Goal: Book appointment/travel/reservation

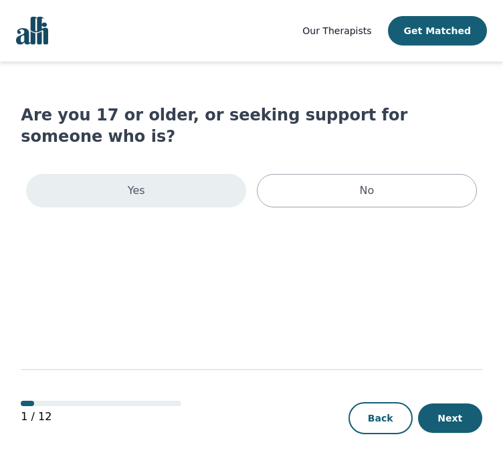
click at [174, 174] on div "Yes" at bounding box center [136, 190] width 220 height 33
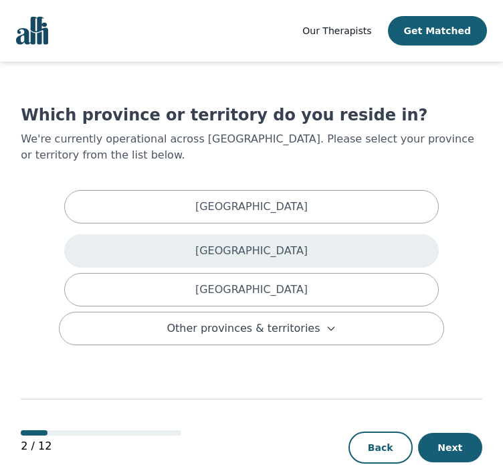
click at [224, 243] on p "[GEOGRAPHIC_DATA]" at bounding box center [251, 251] width 112 height 16
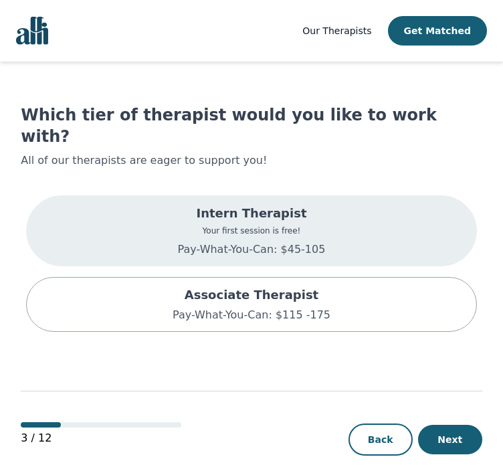
click at [256, 242] on p "Pay-What-You-Can: $45-105" at bounding box center [252, 250] width 148 height 16
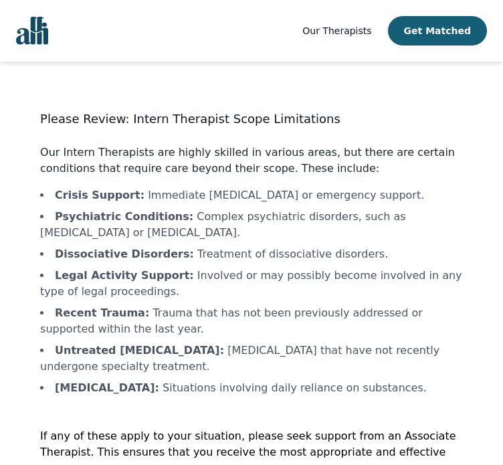
scroll to position [59, 0]
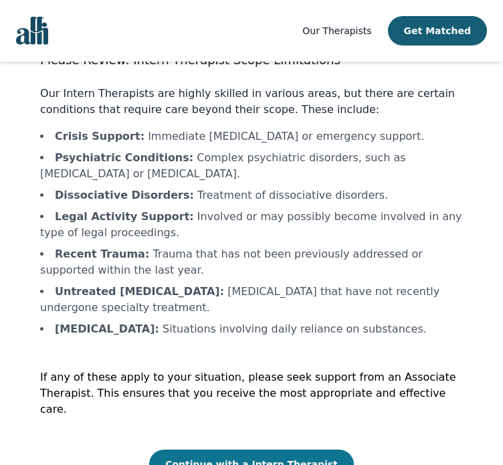
click at [201, 454] on button "Continue with a Intern Therapist" at bounding box center [251, 464] width 205 height 29
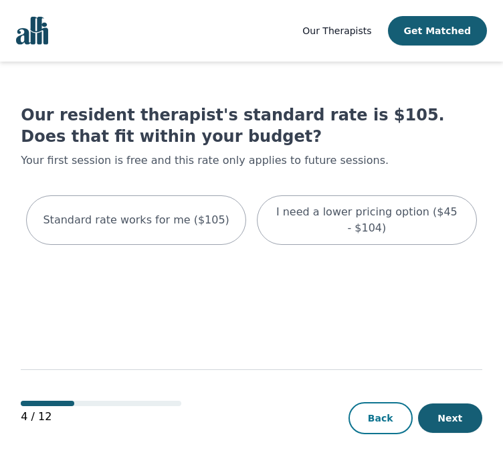
click at [369, 414] on button "Back" at bounding box center [381, 418] width 64 height 32
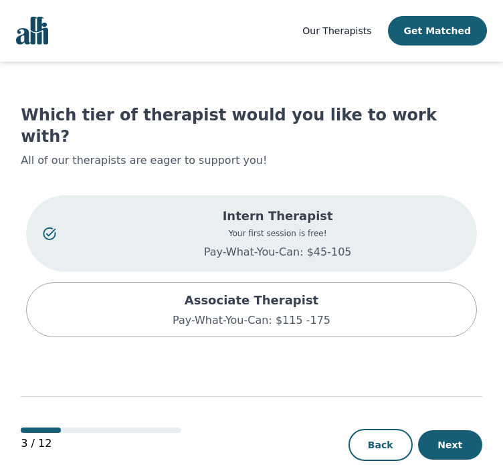
click at [264, 244] on p "Pay-What-You-Can: $45-105" at bounding box center [278, 252] width 365 height 16
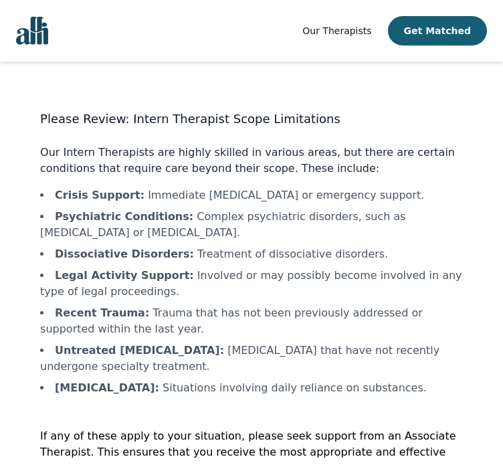
scroll to position [59, 0]
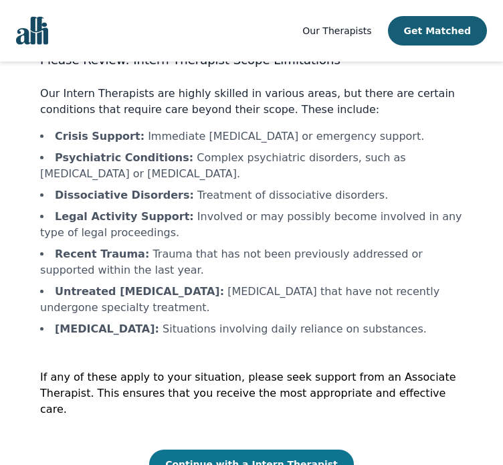
click at [193, 450] on button "Continue with a Intern Therapist" at bounding box center [251, 464] width 205 height 29
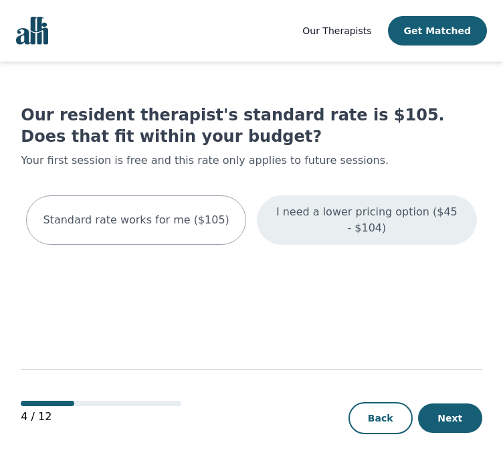
click at [304, 223] on div "I need a lower pricing option ($45 - $104)" at bounding box center [367, 220] width 220 height 50
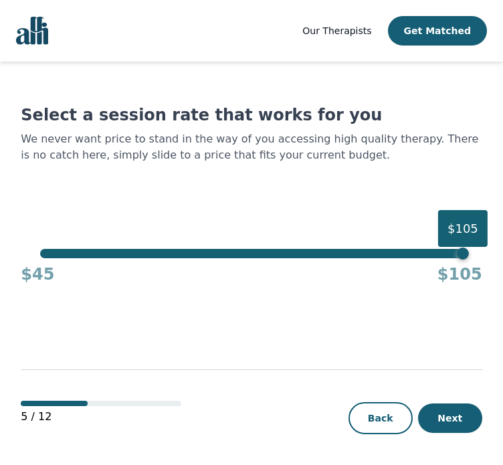
click at [101, 256] on div "$105" at bounding box center [251, 253] width 423 height 9
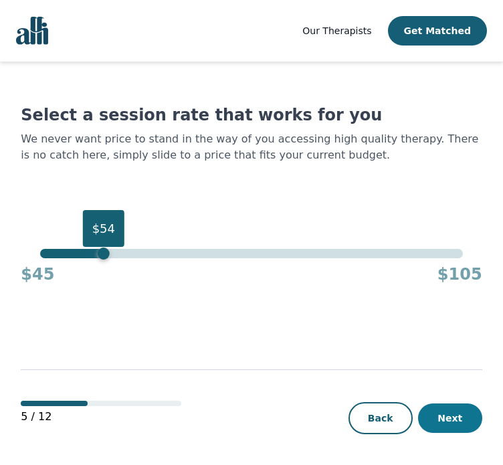
click at [445, 412] on button "Next" at bounding box center [450, 418] width 64 height 29
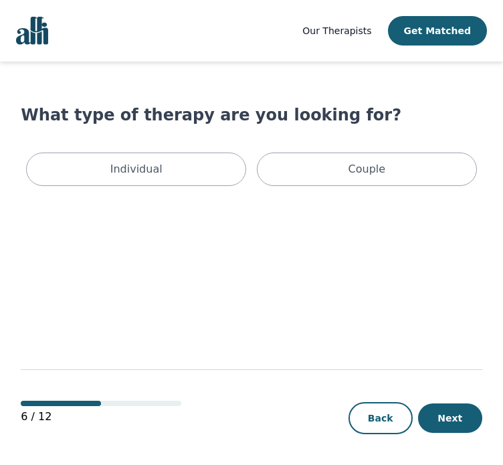
click at [202, 187] on div "Individual Couple" at bounding box center [251, 169] width 461 height 44
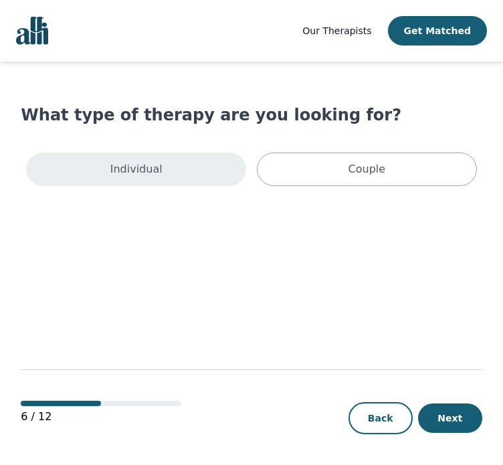
click at [195, 174] on div "Individual" at bounding box center [136, 169] width 220 height 33
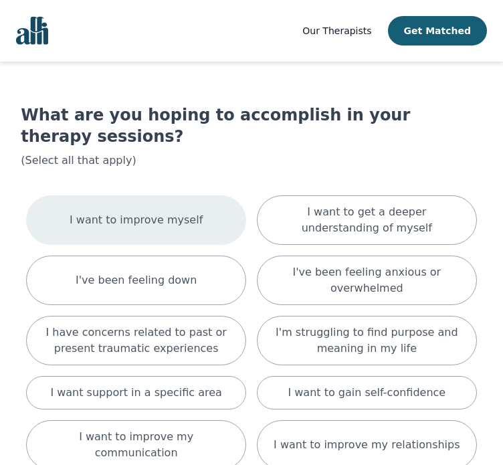
click at [228, 200] on div "I want to improve myself" at bounding box center [136, 220] width 220 height 50
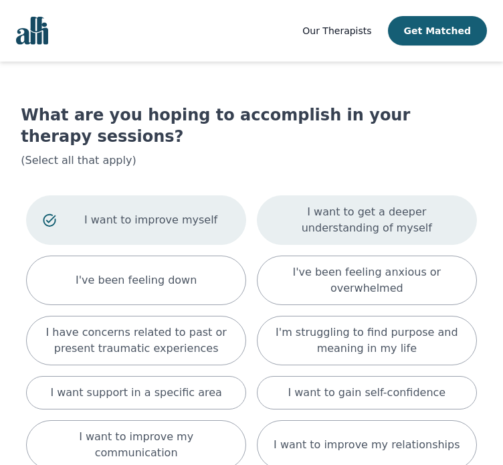
click at [308, 204] on p "I want to get a deeper understanding of myself" at bounding box center [367, 220] width 187 height 32
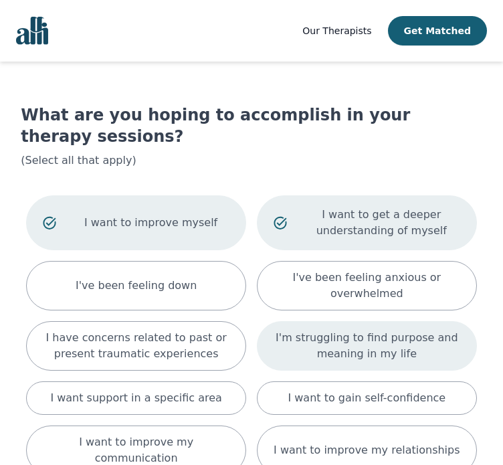
click at [317, 330] on p "I'm struggling to find purpose and meaning in my life" at bounding box center [367, 346] width 187 height 32
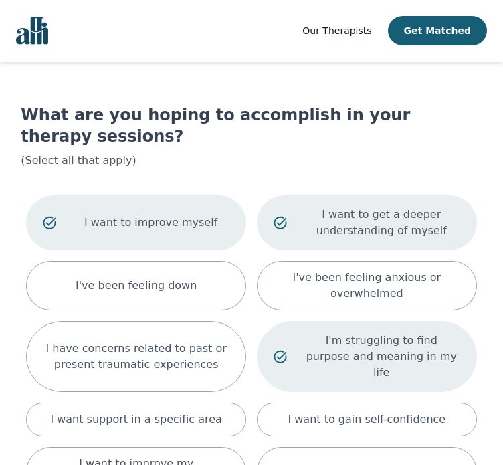
scroll to position [203, 0]
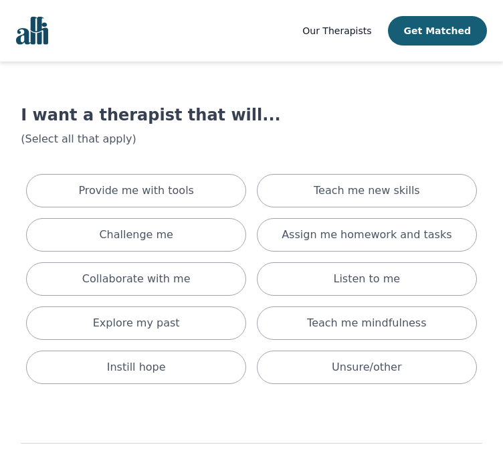
click at [377, 259] on div "Provide me with tools Teach me new skills Challenge me Assign me homework and t…" at bounding box center [251, 279] width 461 height 221
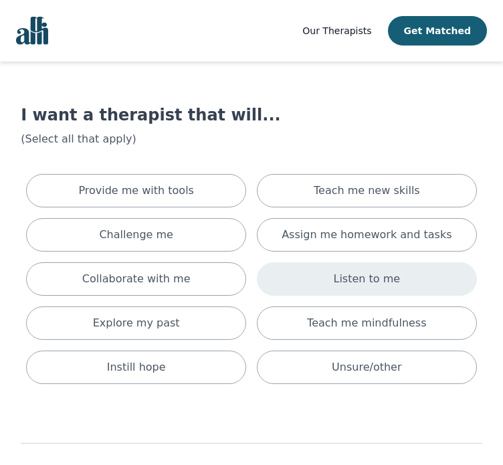
click at [377, 265] on div "Listen to me" at bounding box center [367, 278] width 220 height 33
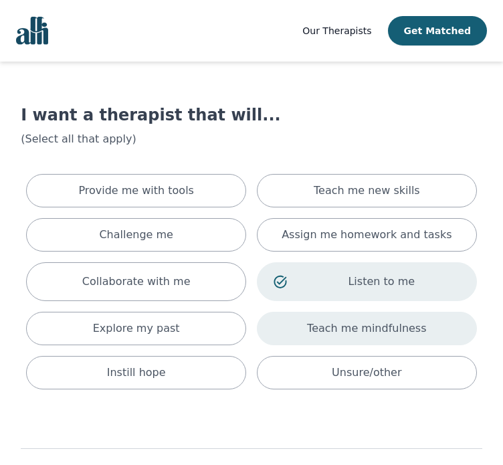
click at [364, 325] on p "Teach me mindfulness" at bounding box center [366, 329] width 119 height 16
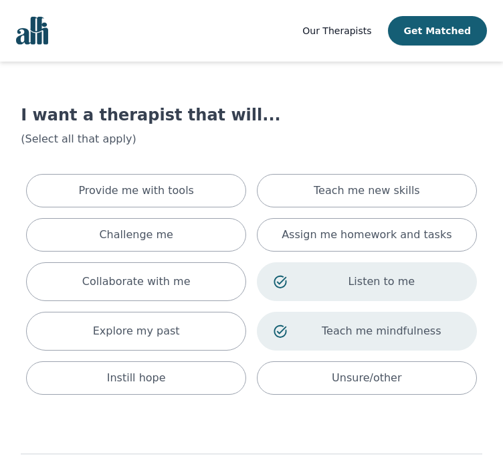
scroll to position [83, 0]
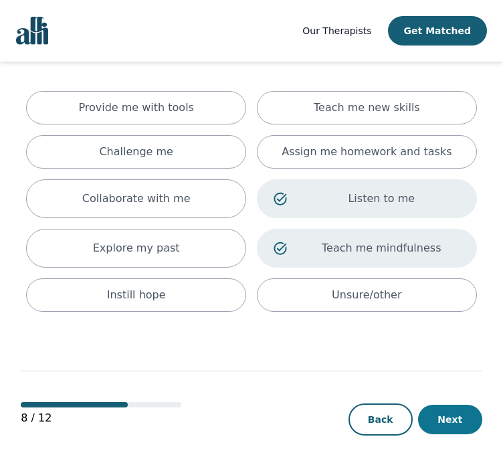
click at [456, 419] on button "Next" at bounding box center [450, 419] width 64 height 29
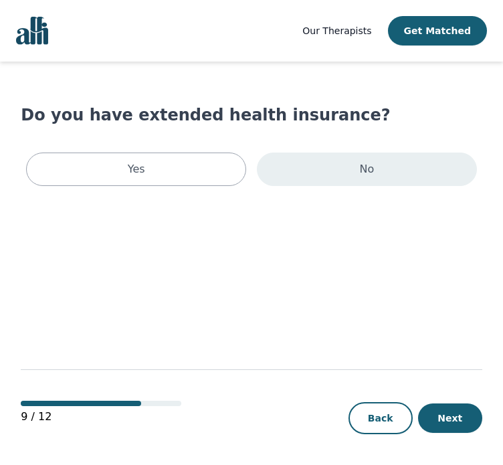
click at [361, 174] on p "No" at bounding box center [366, 169] width 15 height 16
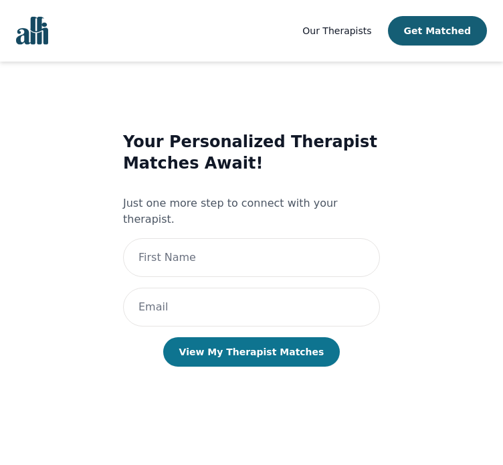
click at [284, 340] on button "View My Therapist Matches" at bounding box center [251, 351] width 177 height 29
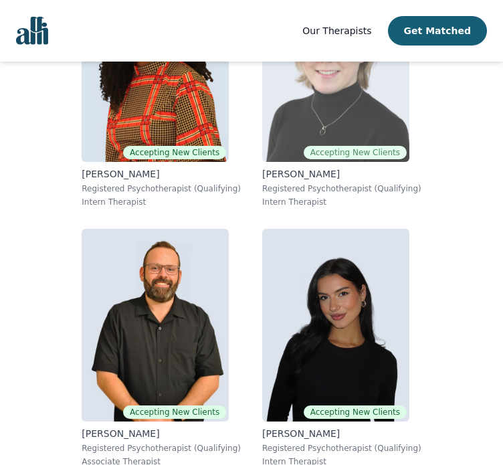
scroll to position [14598, 0]
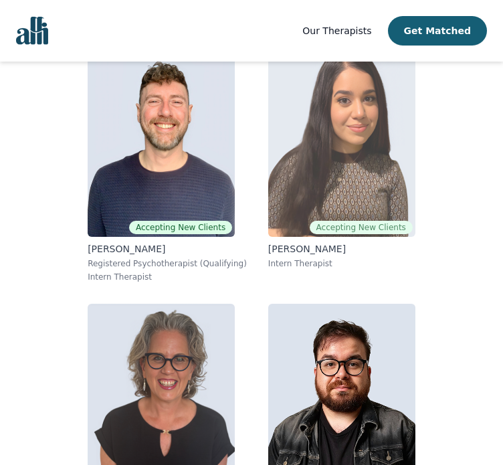
click at [350, 161] on img at bounding box center [341, 140] width 147 height 193
